Goal: Transaction & Acquisition: Purchase product/service

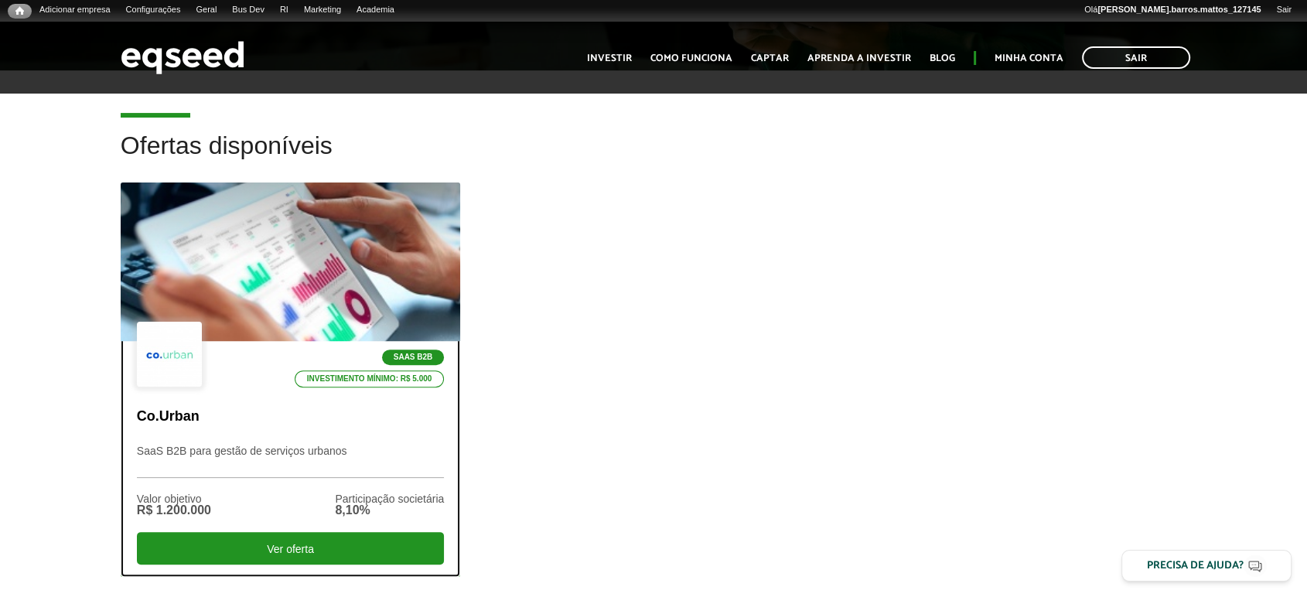
click at [379, 250] on div at bounding box center [290, 262] width 407 height 190
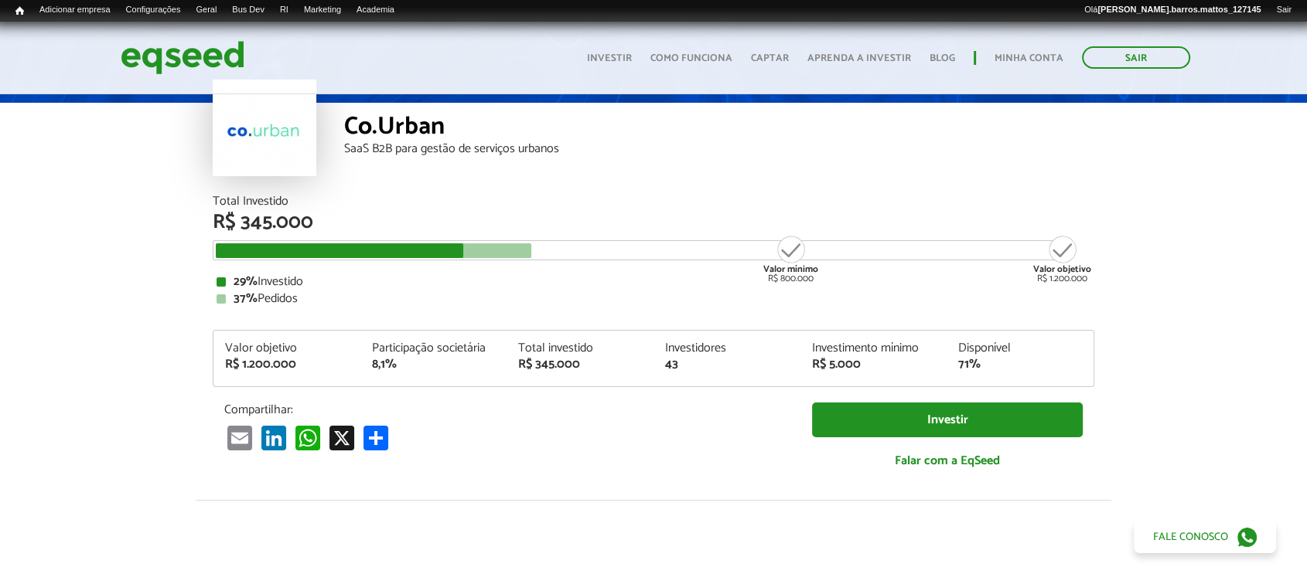
scroll to position [77, 0]
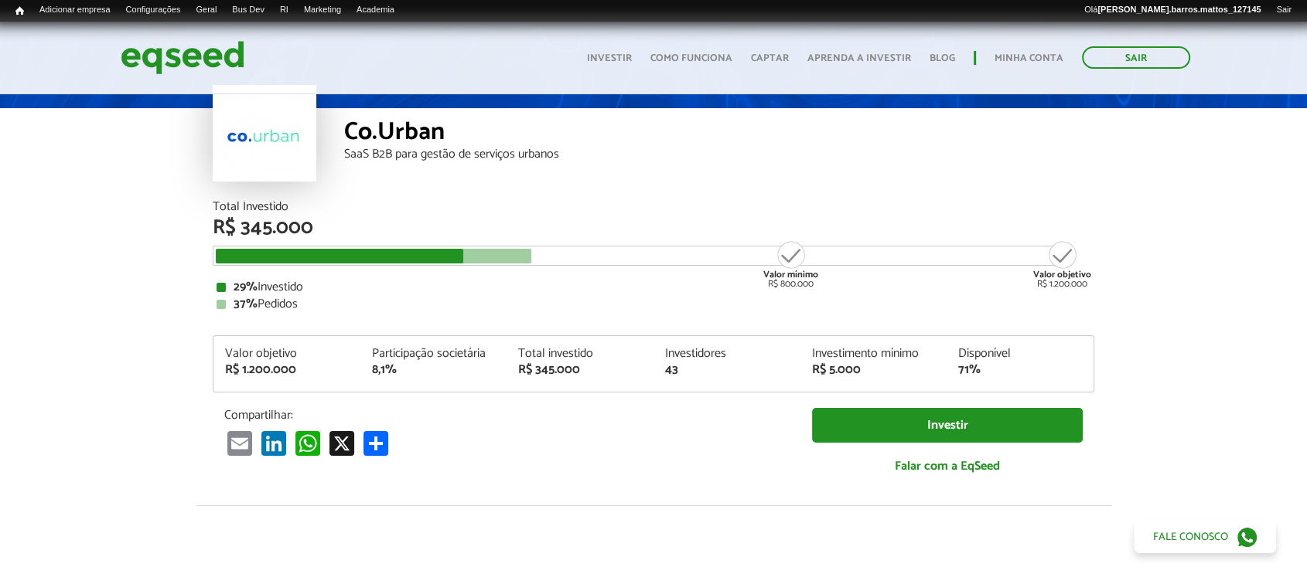
click at [1306, 59] on html "Sair Toggle navigation Toggle navigation Início Investir" at bounding box center [653, 215] width 1307 height 584
drag, startPoint x: 237, startPoint y: 224, endPoint x: 328, endPoint y: 223, distance: 90.5
click at [328, 223] on div "R$ 345.000" at bounding box center [653, 228] width 881 height 20
click at [344, 226] on div "R$ 345.000" at bounding box center [653, 228] width 881 height 20
drag, startPoint x: 662, startPoint y: 369, endPoint x: 694, endPoint y: 368, distance: 32.5
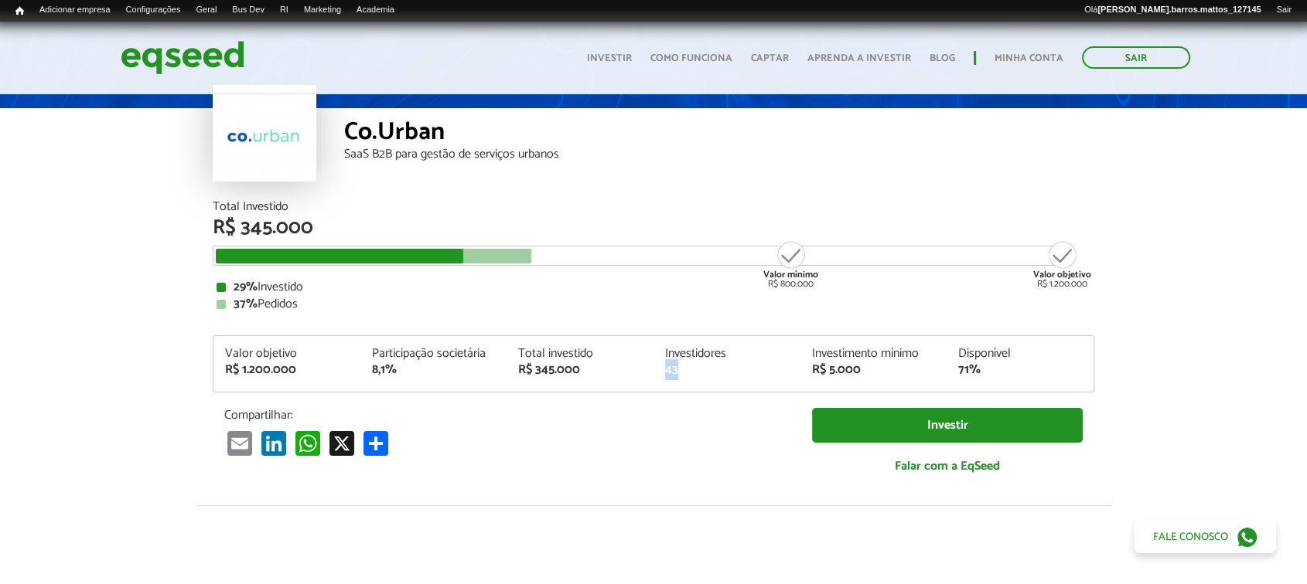
click at [694, 368] on div "Investidores 43" at bounding box center [726, 362] width 147 height 29
click at [550, 303] on div "37% Pedidos" at bounding box center [653, 304] width 874 height 12
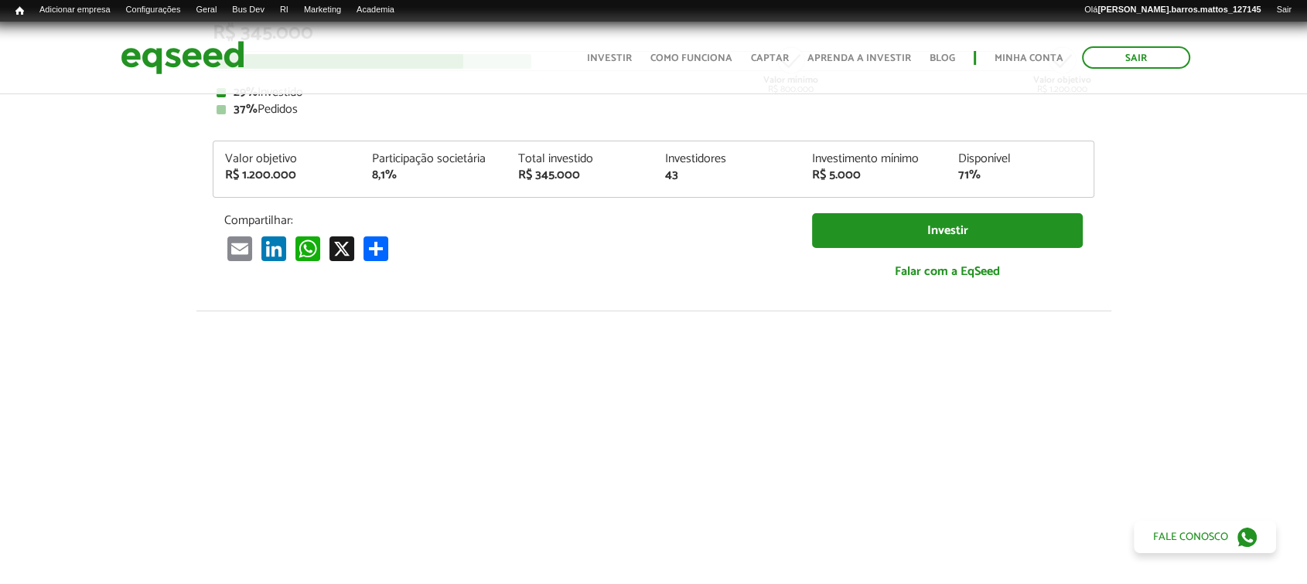
scroll to position [0, 0]
